Goal: Task Accomplishment & Management: Use online tool/utility

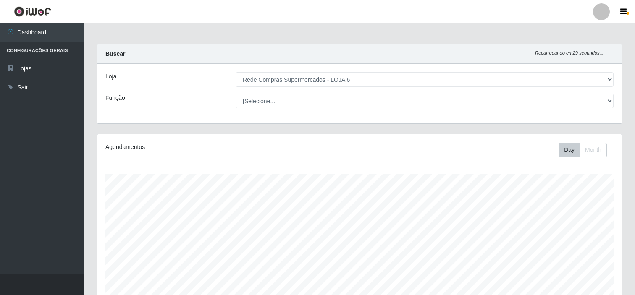
select select "398"
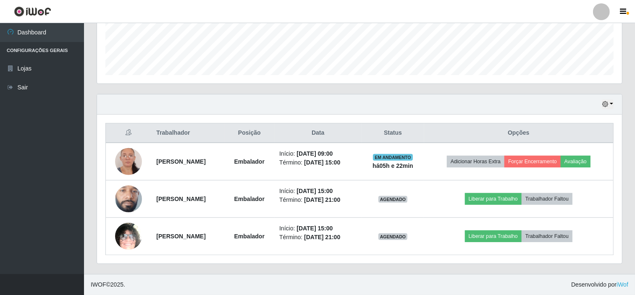
scroll to position [174, 525]
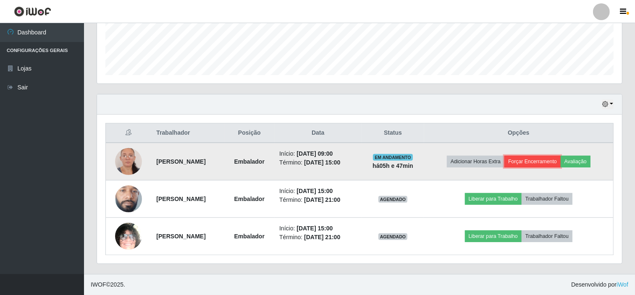
click at [540, 156] on button "Forçar Encerramento" at bounding box center [532, 162] width 56 height 12
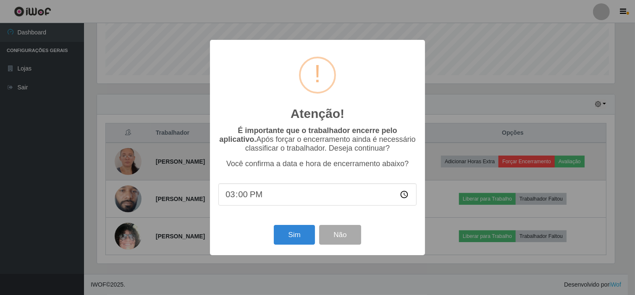
scroll to position [174, 519]
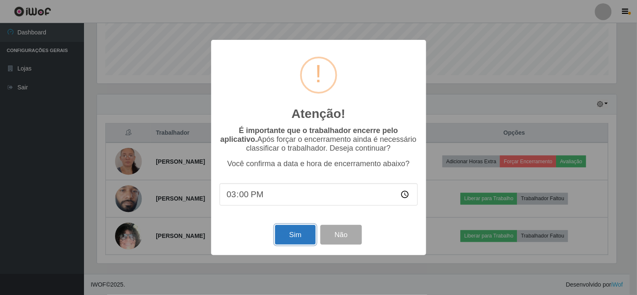
click at [294, 236] on button "Sim" at bounding box center [295, 235] width 41 height 20
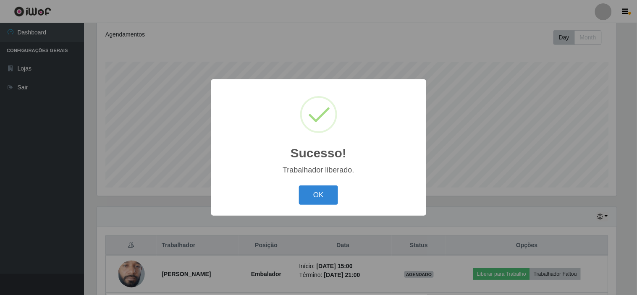
click at [317, 181] on div "Sucesso! × Trabalhador liberado. OK Cancel" at bounding box center [318, 147] width 215 height 136
click at [317, 191] on button "OK" at bounding box center [318, 196] width 39 height 20
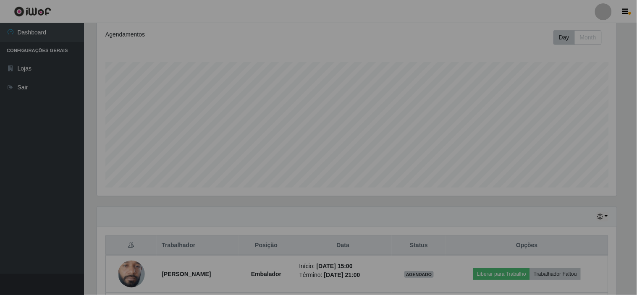
scroll to position [174, 525]
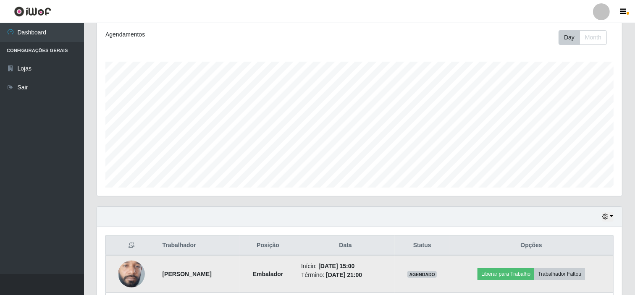
click at [128, 276] on img at bounding box center [131, 274] width 27 height 60
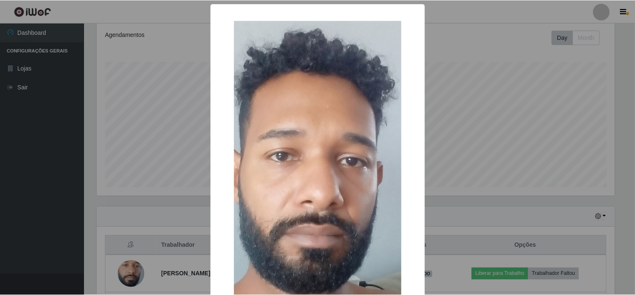
scroll to position [151, 0]
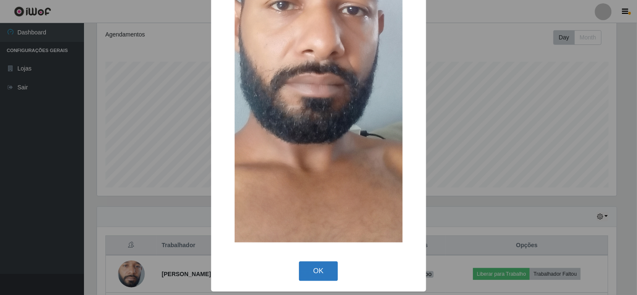
click at [299, 272] on button "OK" at bounding box center [318, 272] width 39 height 20
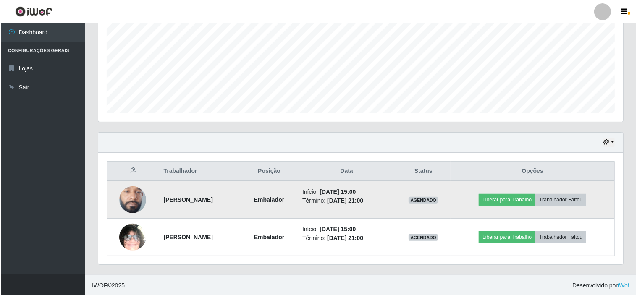
scroll to position [188, 0]
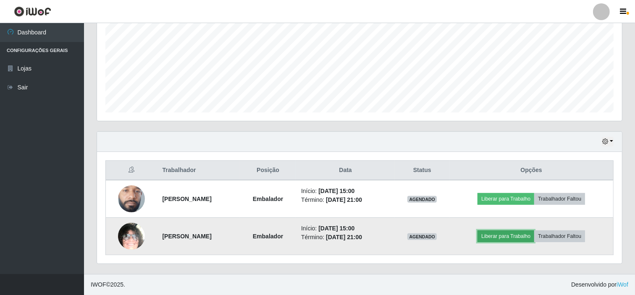
click at [509, 241] on button "Liberar para Trabalho" at bounding box center [505, 237] width 57 height 12
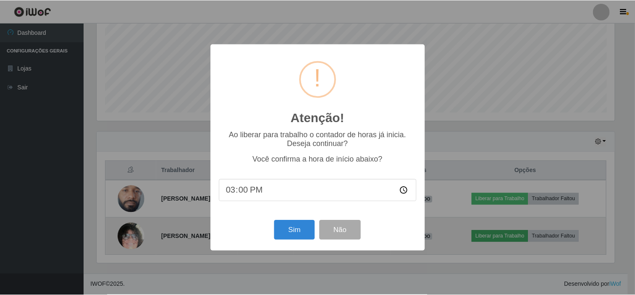
scroll to position [174, 519]
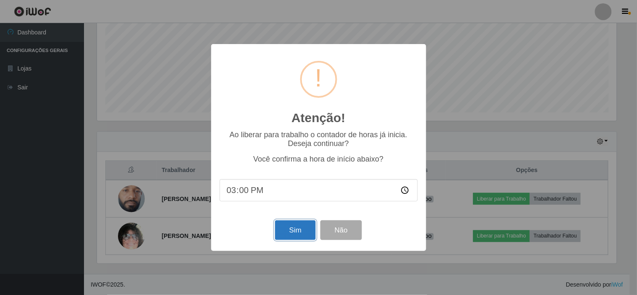
click at [291, 233] on button "Sim" at bounding box center [295, 230] width 41 height 20
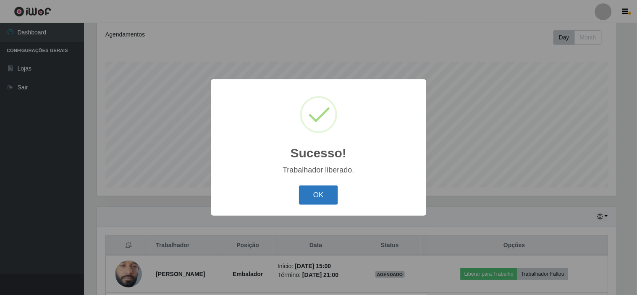
click at [308, 191] on button "OK" at bounding box center [318, 196] width 39 height 20
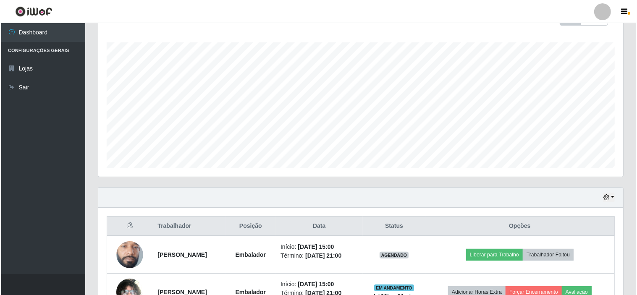
scroll to position [188, 0]
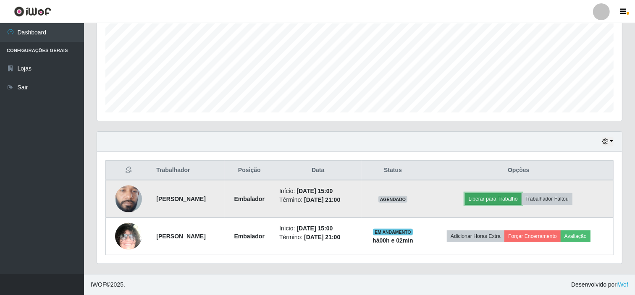
click at [509, 197] on button "Liberar para Trabalho" at bounding box center [493, 199] width 57 height 12
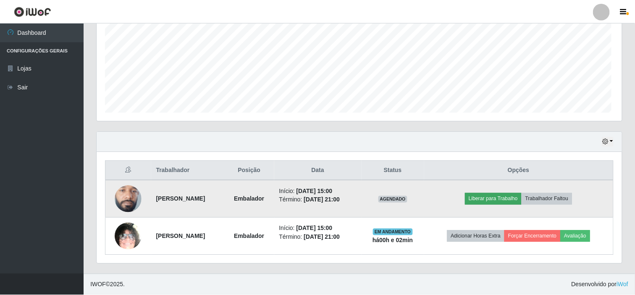
scroll to position [174, 519]
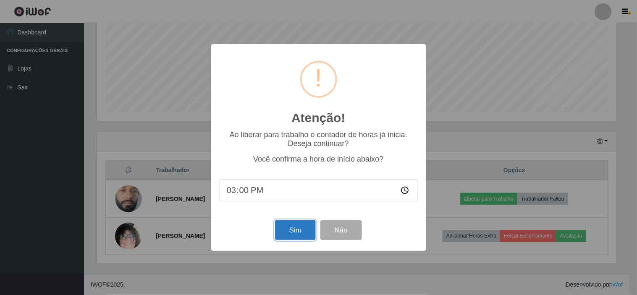
click at [302, 227] on button "Sim" at bounding box center [295, 230] width 41 height 20
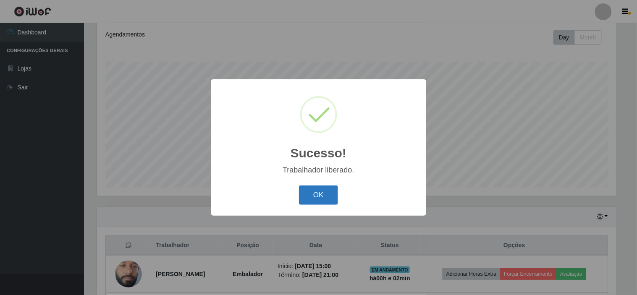
click at [319, 198] on button "OK" at bounding box center [318, 196] width 39 height 20
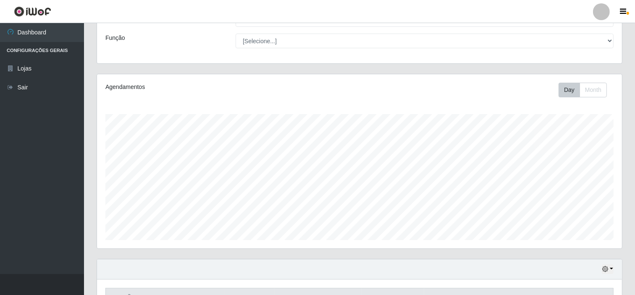
scroll to position [19, 0]
